Goal: Obtain resource: Download file/media

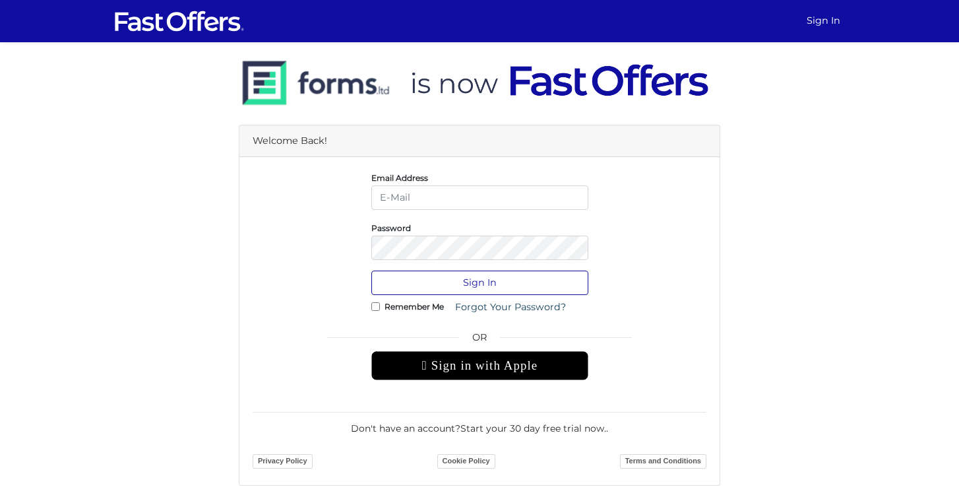
type input "[EMAIL_ADDRESS][DOMAIN_NAME]"
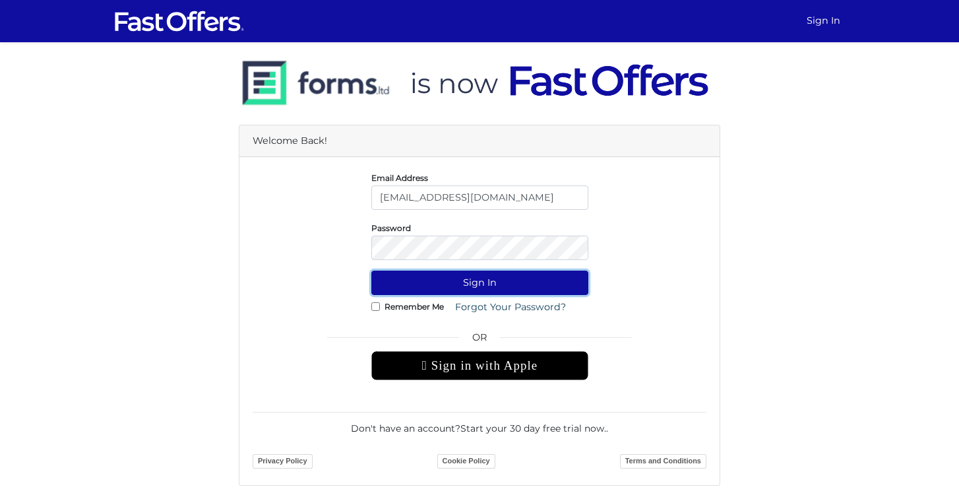
click at [475, 289] on button "Sign In" at bounding box center [479, 282] width 217 height 24
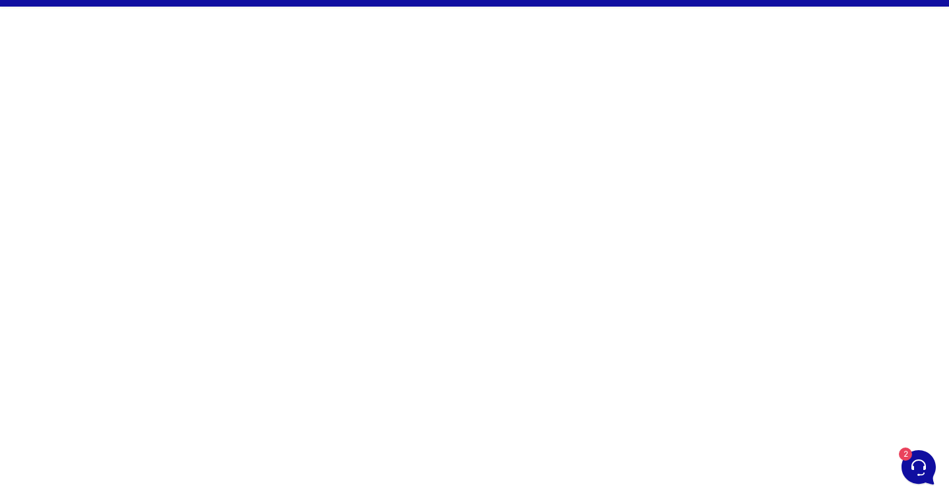
scroll to position [38, 0]
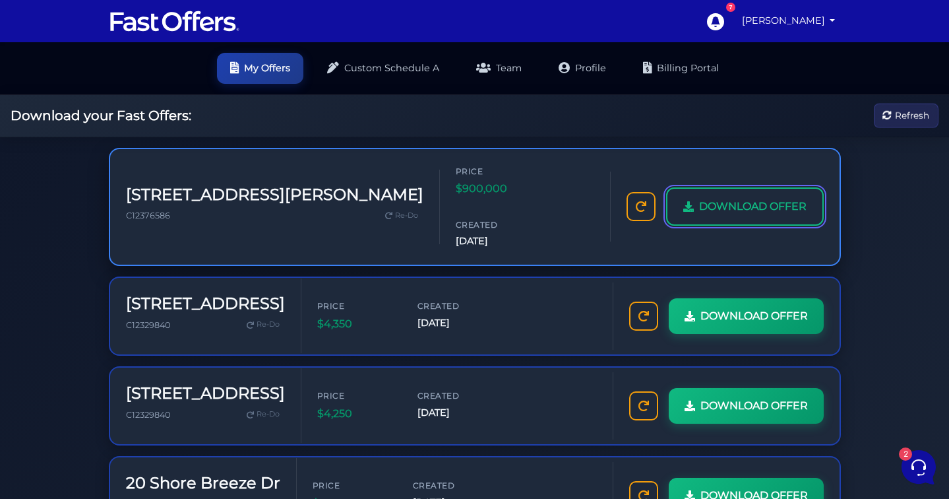
click at [697, 191] on link "DOWNLOAD OFFER" at bounding box center [745, 206] width 158 height 38
